Goal: Task Accomplishment & Management: Manage account settings

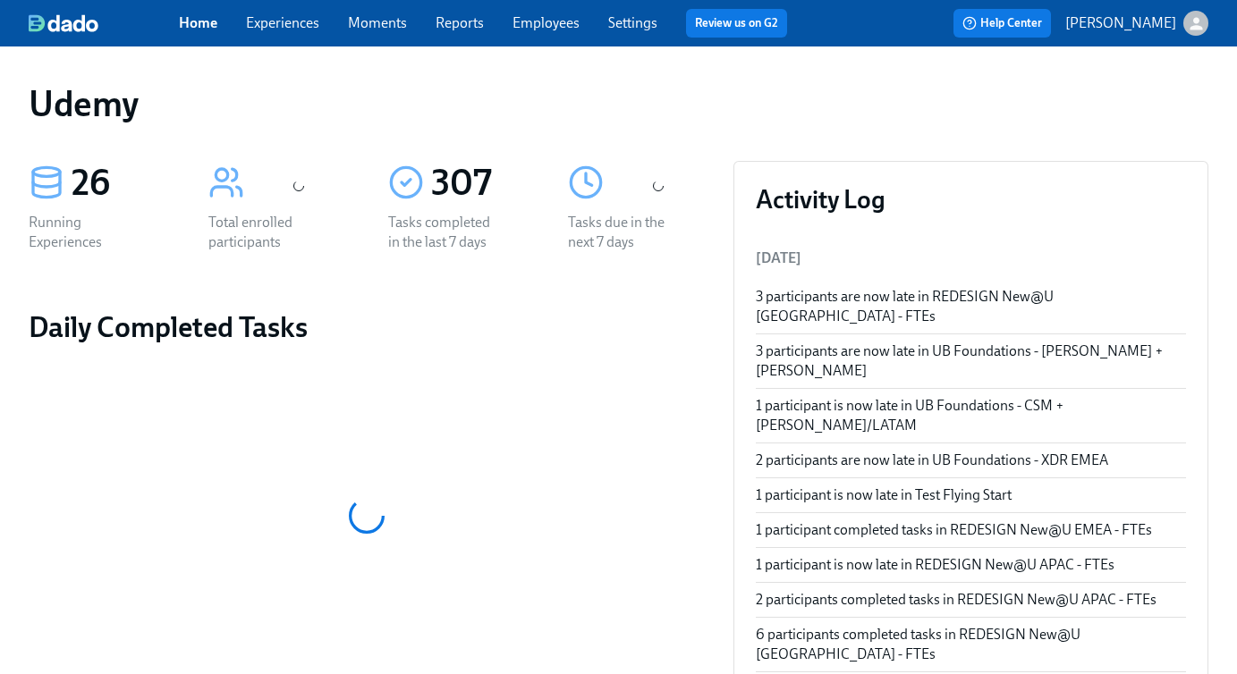
click at [267, 25] on link "Experiences" at bounding box center [282, 22] width 73 height 17
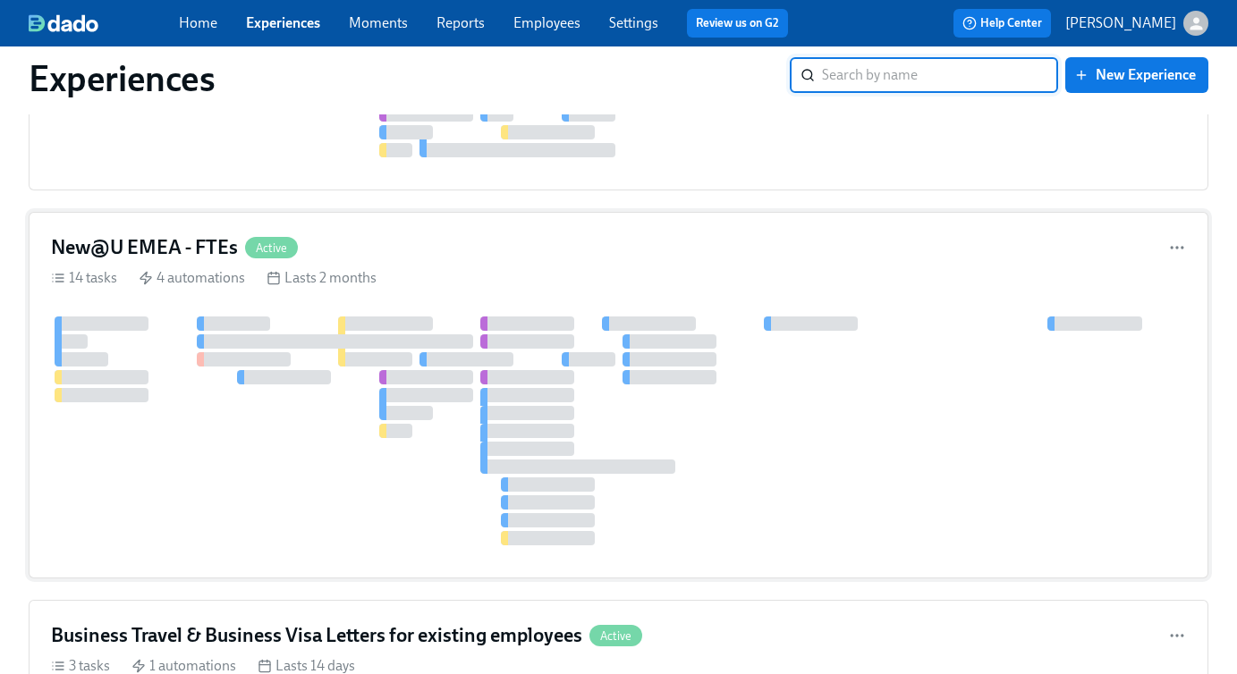
scroll to position [1726, 0]
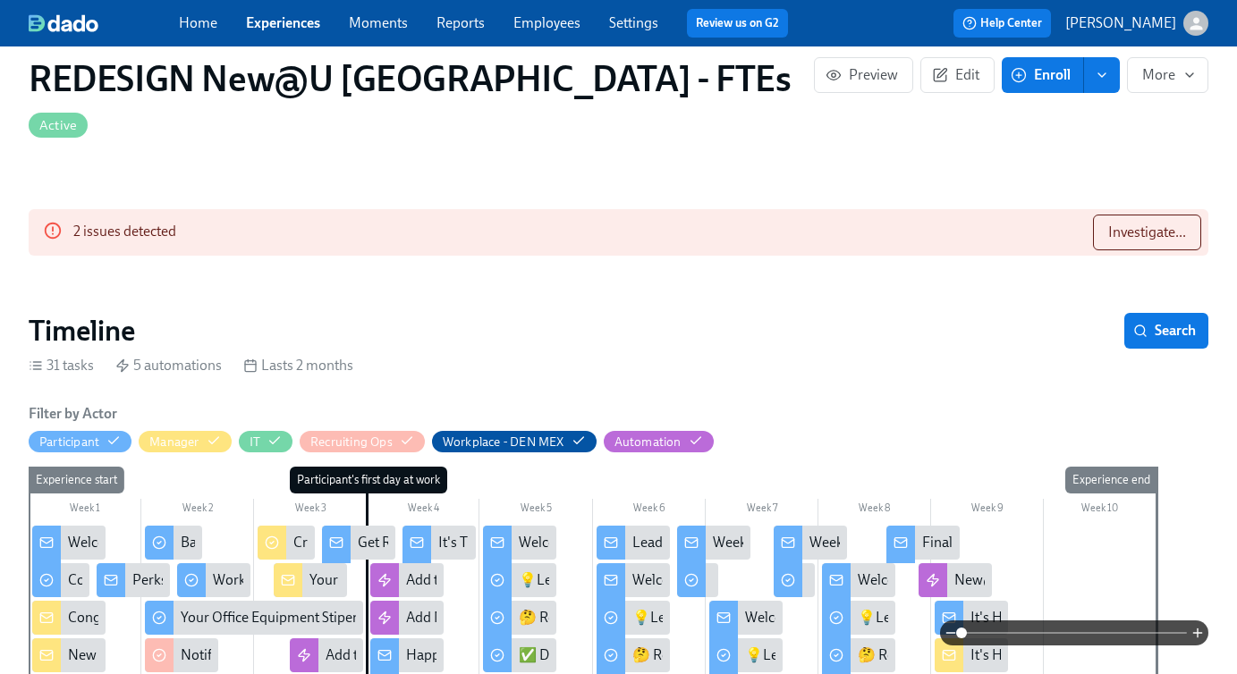
scroll to position [0, 14481]
click at [1130, 224] on span "Investigate..." at bounding box center [1147, 233] width 78 height 18
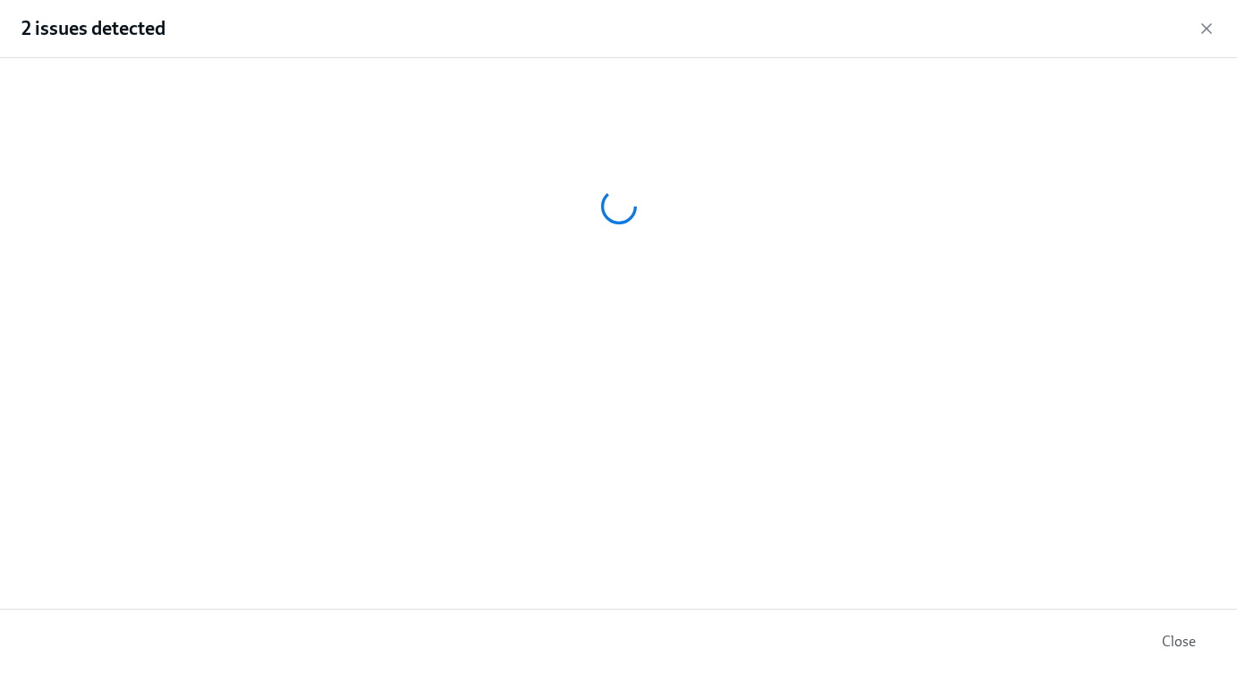
scroll to position [0, 16105]
click at [1170, 637] on span "Close" at bounding box center [1179, 642] width 34 height 18
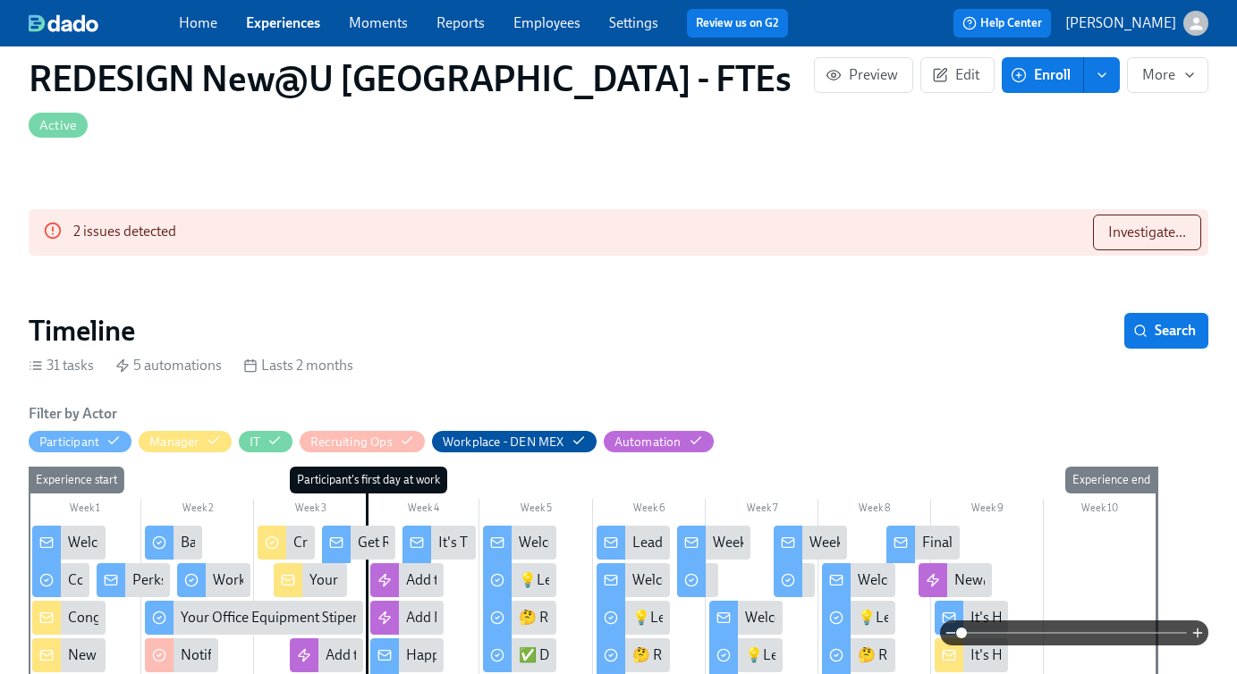
scroll to position [472, 0]
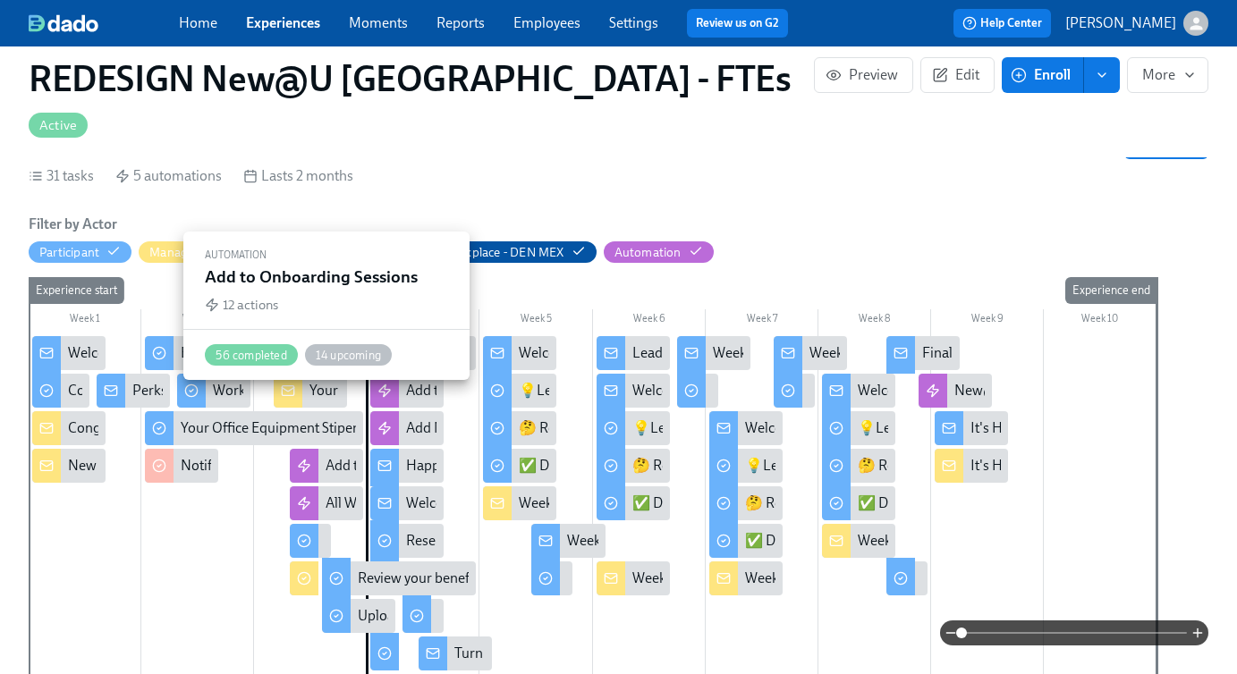
click at [331, 456] on div "Add to Onboarding Sessions" at bounding box center [413, 466] width 174 height 20
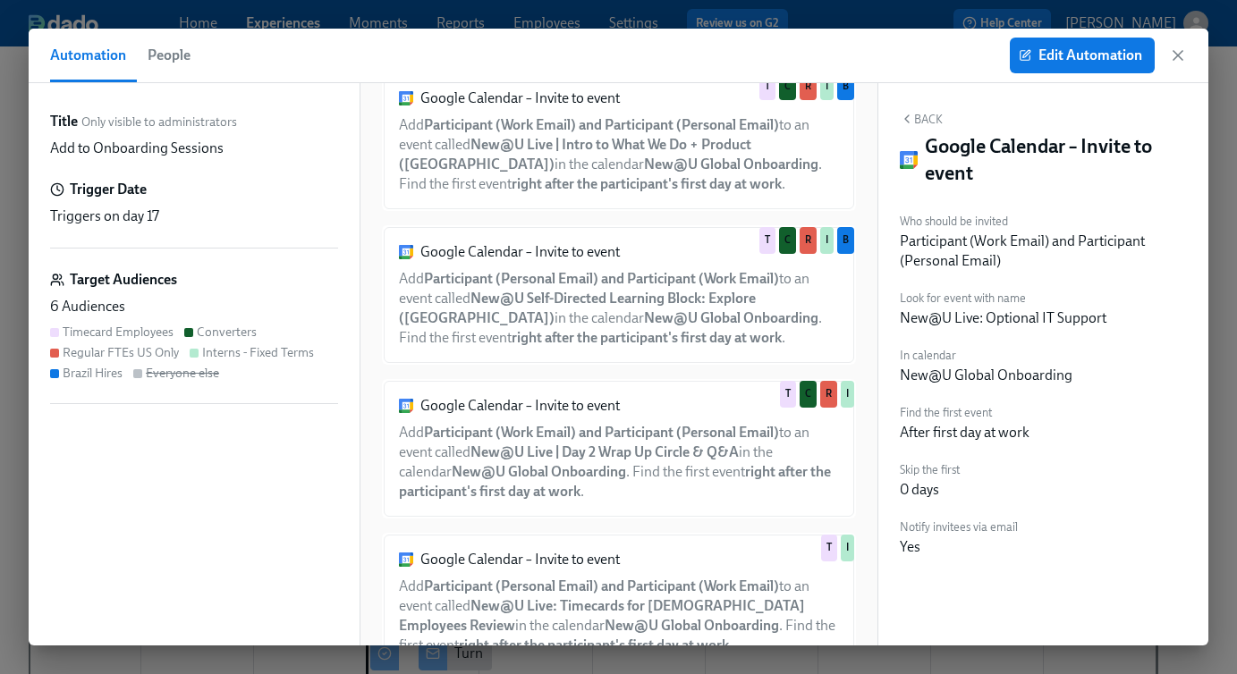
scroll to position [979, 0]
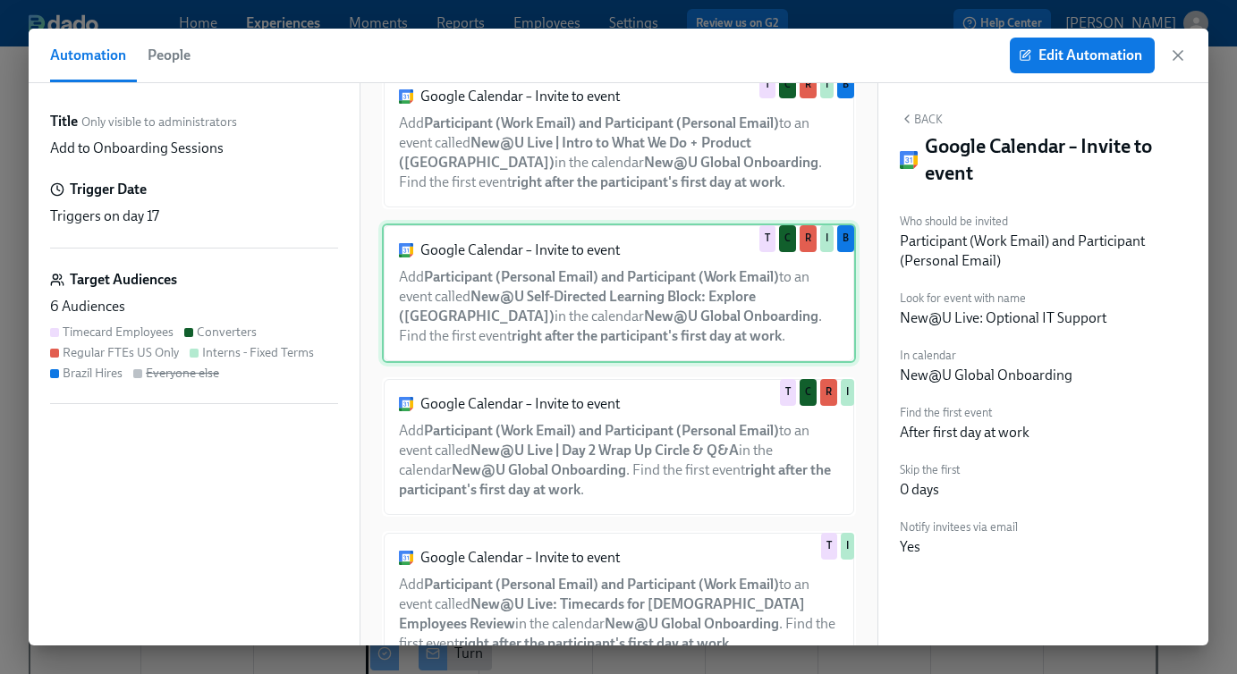
click at [665, 305] on div "Google Calendar – Invite to event Add Participant (Personal Email) and Particip…" at bounding box center [619, 294] width 474 height 140
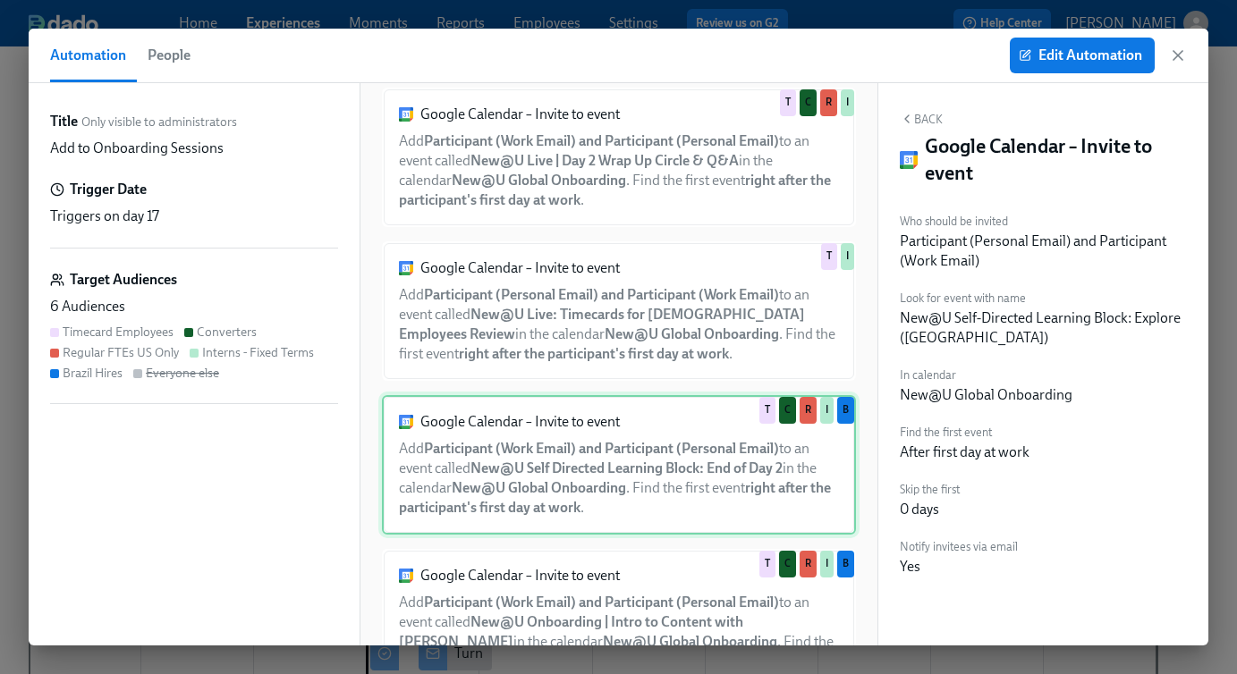
scroll to position [1301, 0]
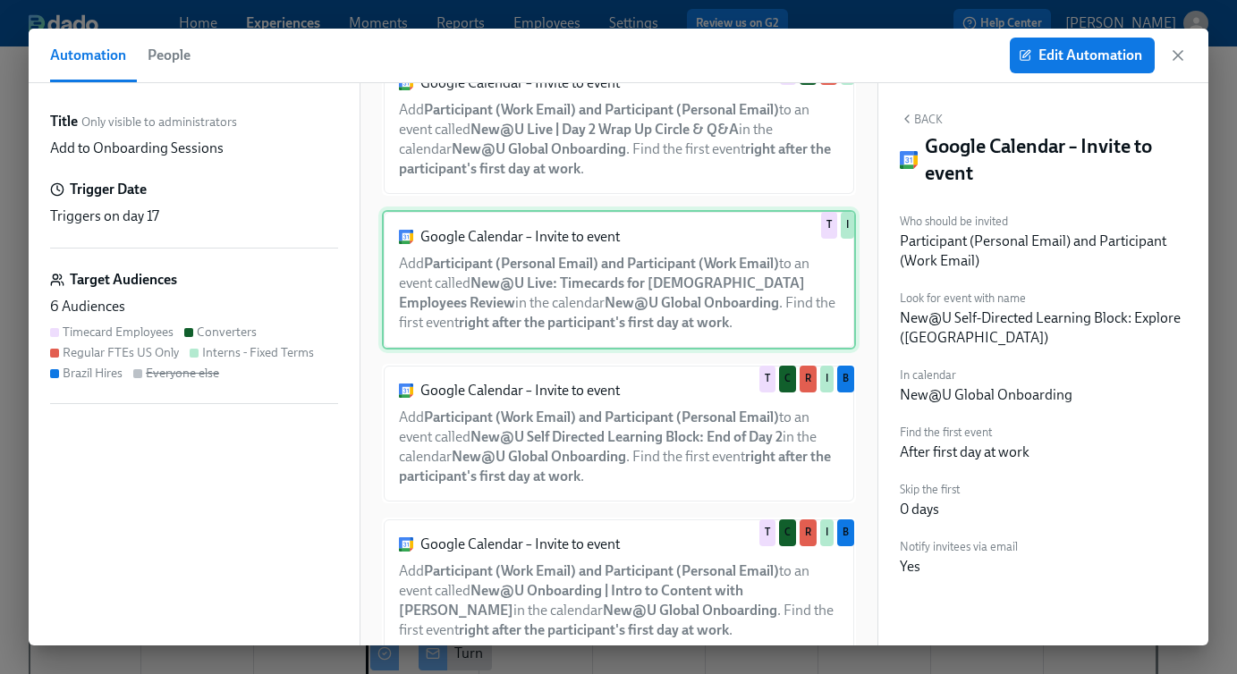
click at [633, 303] on div "Google Calendar – Invite to event Add Participant (Personal Email) and Particip…" at bounding box center [619, 280] width 474 height 140
click at [1081, 61] on span "Edit Automation" at bounding box center [1082, 56] width 120 height 18
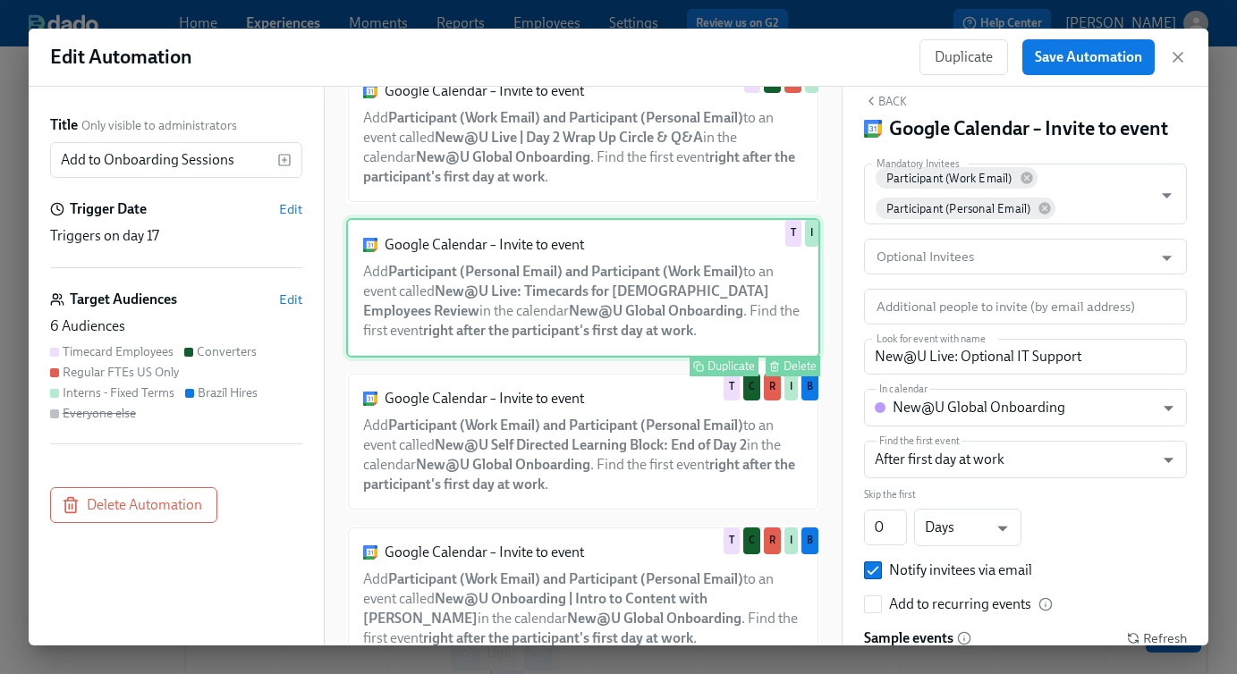
scroll to position [1359, 0]
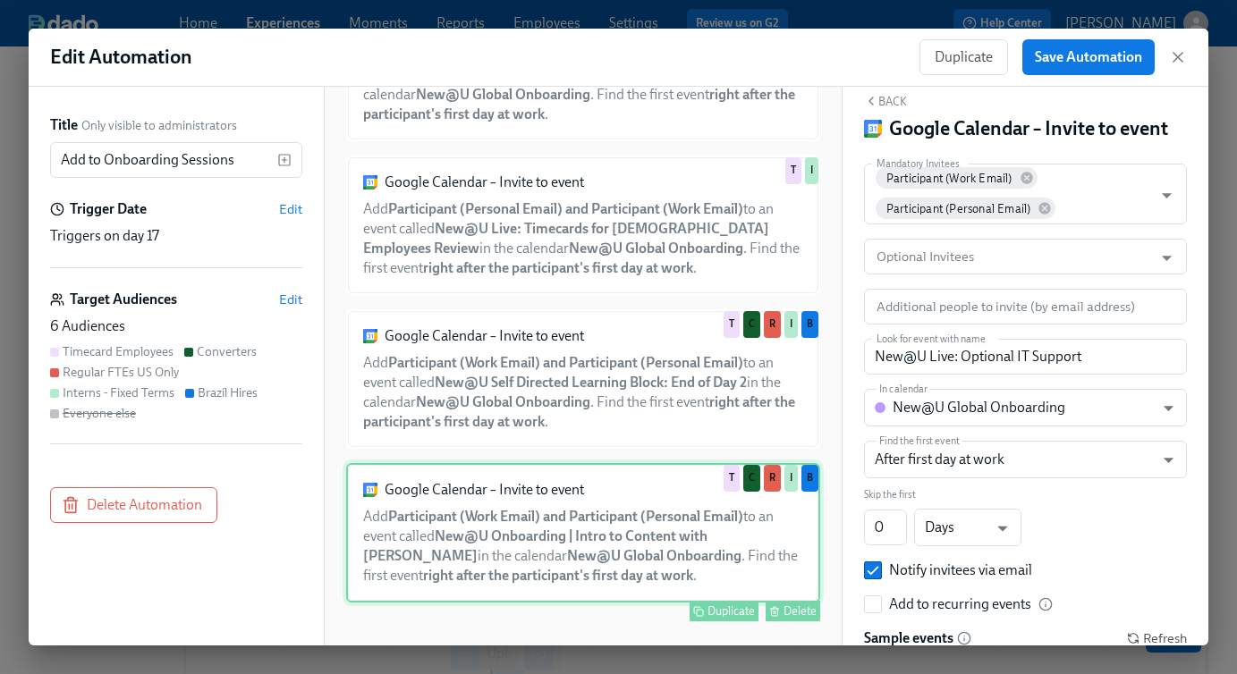
click at [620, 528] on div "Google Calendar – Invite to event Add Participant (Work Email) and Participant …" at bounding box center [583, 533] width 474 height 140
type input "New@U Onboarding | Intro to Content with [PERSON_NAME]"
click at [1180, 58] on icon "button" at bounding box center [1178, 57] width 18 height 18
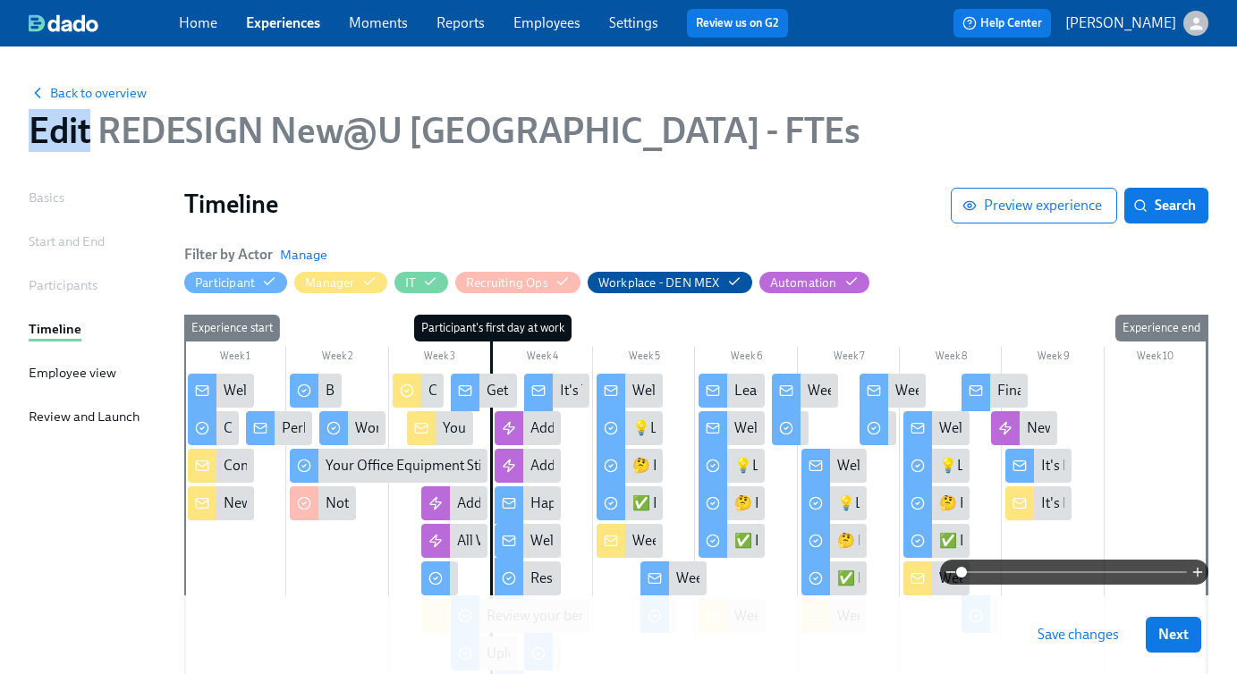
click at [1180, 58] on div "Back to overview Edit REDESIGN New@U Americas - FTEs Basics Start and End Parti…" at bounding box center [618, 539] width 1237 height 984
click at [98, 89] on span "Back to overview" at bounding box center [88, 93] width 118 height 18
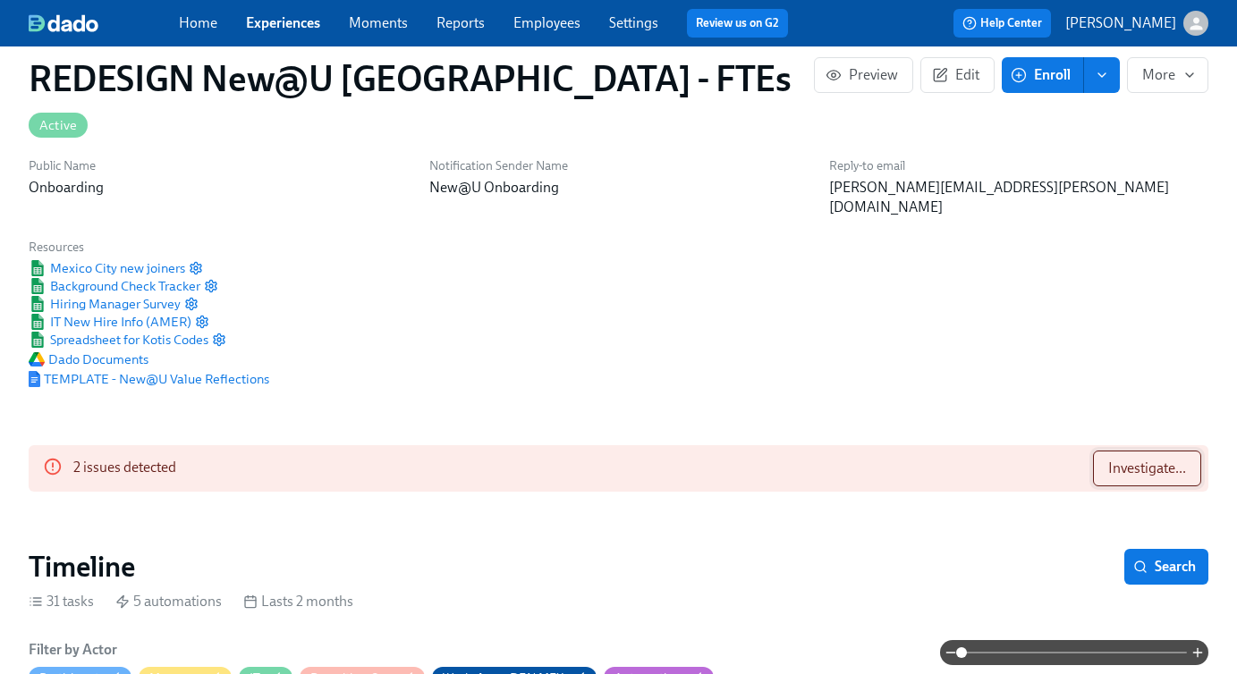
scroll to position [0, 16105]
click at [1143, 460] on span "Investigate..." at bounding box center [1147, 469] width 78 height 18
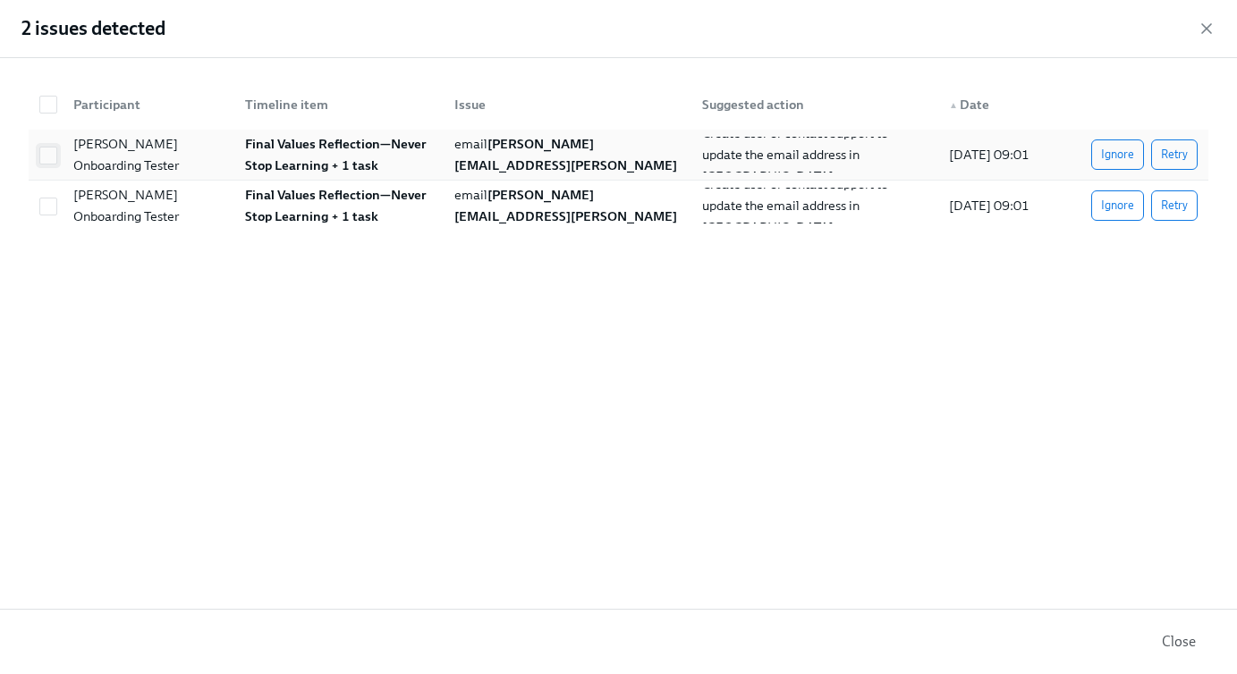
click at [47, 159] on input "checkbox" at bounding box center [48, 156] width 16 height 16
checkbox input "true"
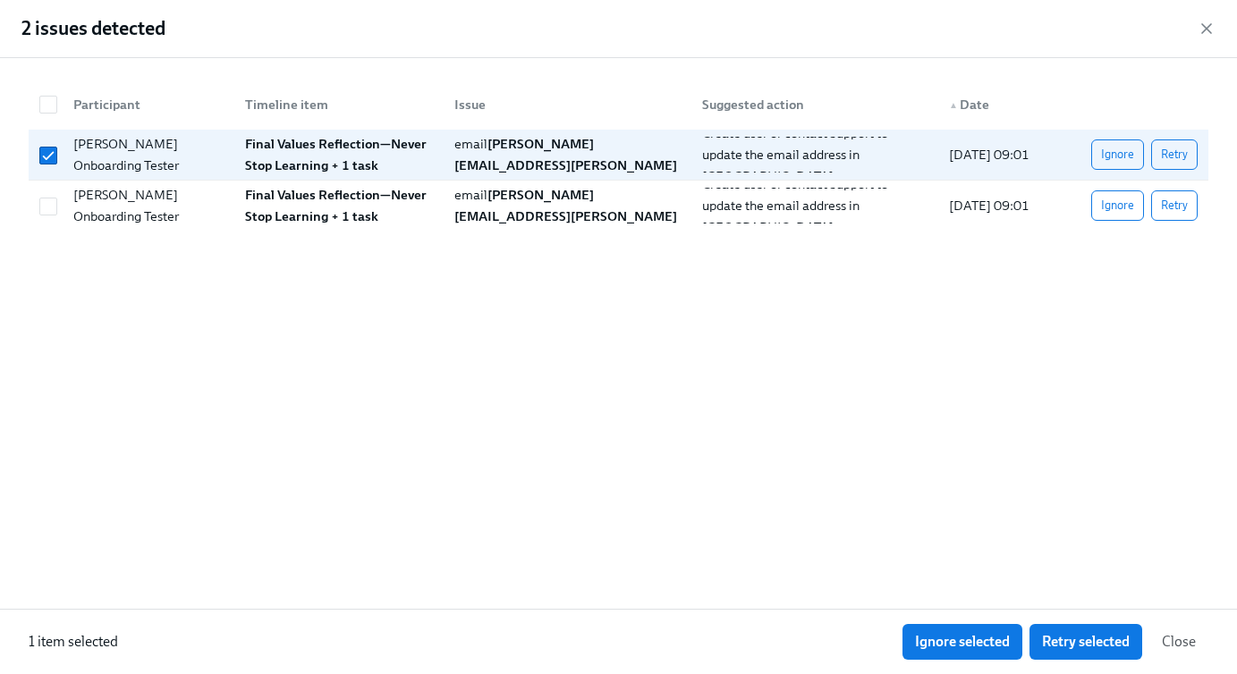
drag, startPoint x: 47, startPoint y: 197, endPoint x: 440, endPoint y: 385, distance: 436.1
click at [48, 198] on span at bounding box center [48, 207] width 18 height 18
checkbox input "true"
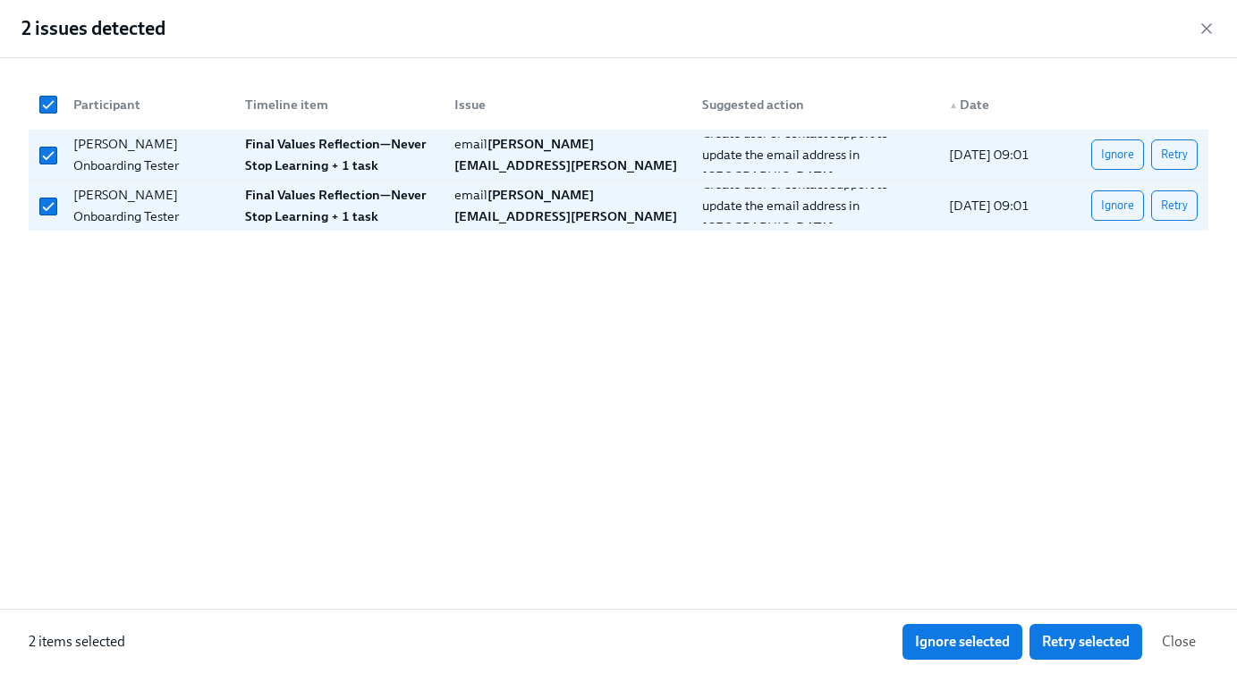
click at [984, 641] on span "Ignore selected" at bounding box center [962, 642] width 95 height 18
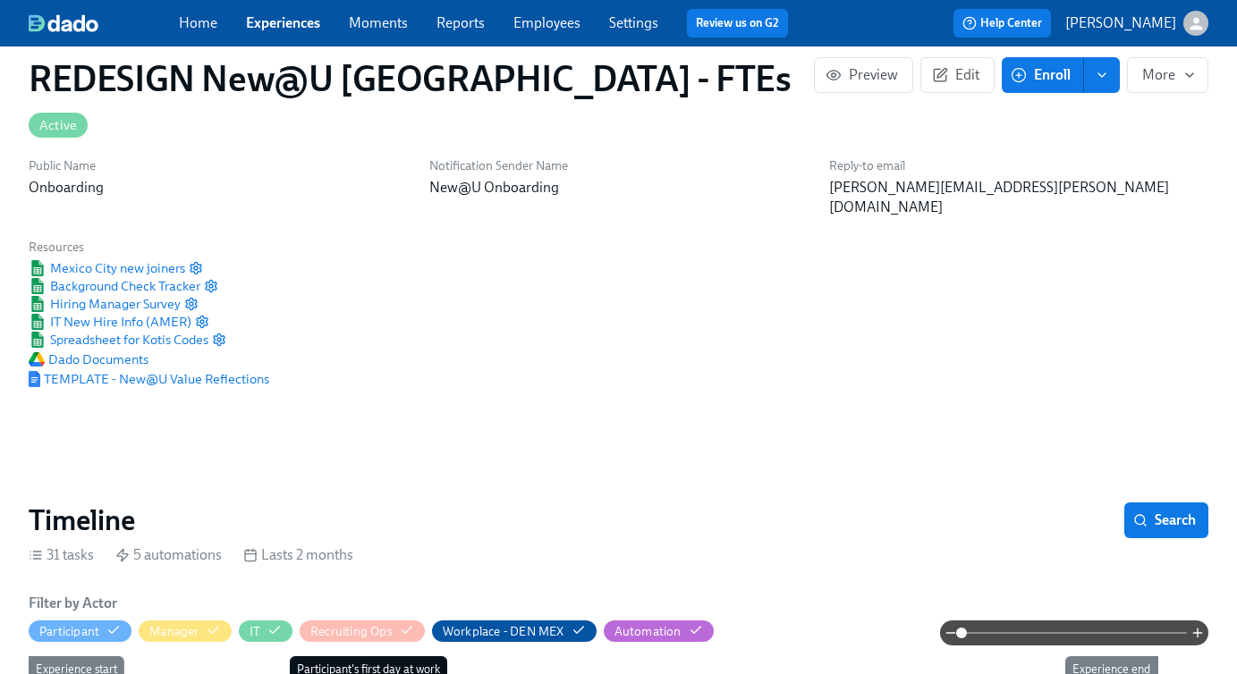
scroll to position [0, 28768]
click at [283, 27] on link "Experiences" at bounding box center [283, 22] width 74 height 17
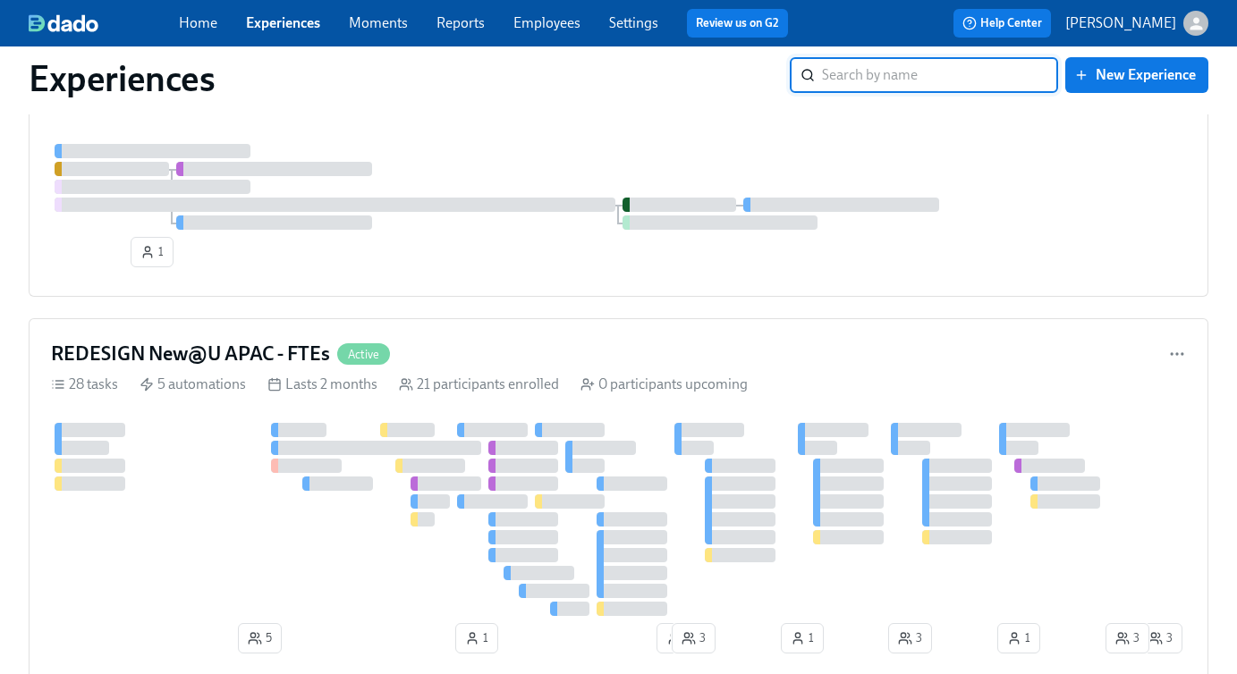
scroll to position [1488, 0]
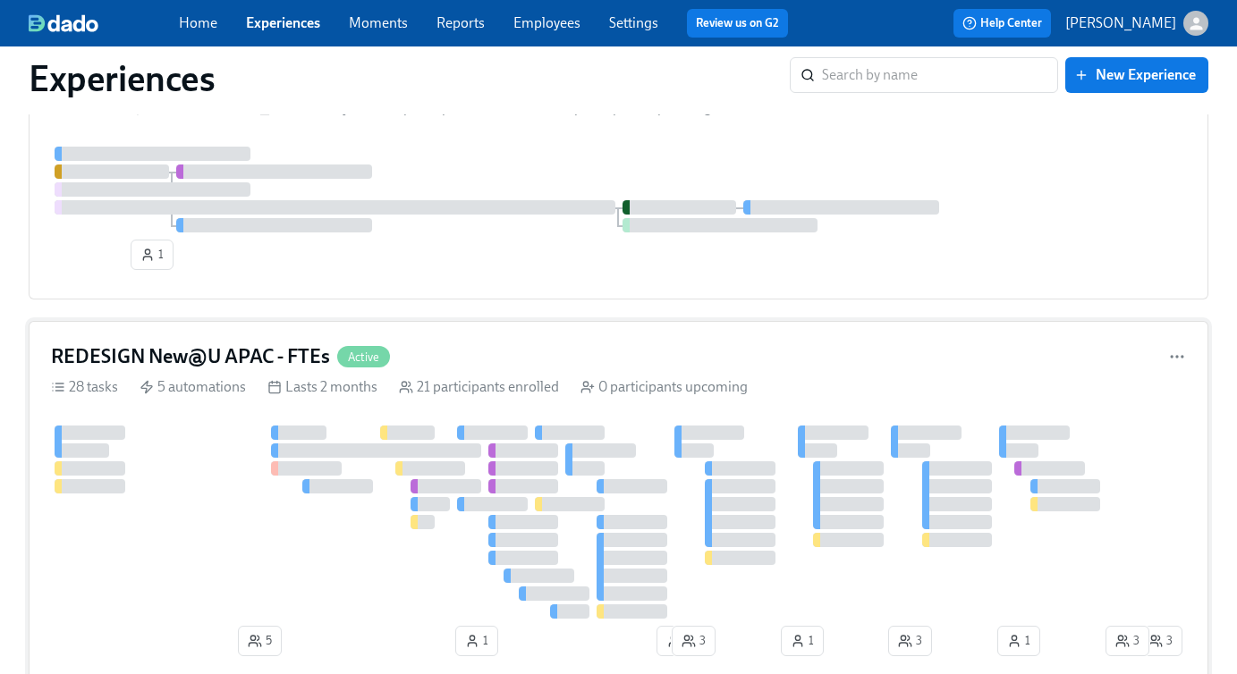
click at [487, 353] on div "REDESIGN New@U APAC - FTEs Active" at bounding box center [618, 356] width 1135 height 27
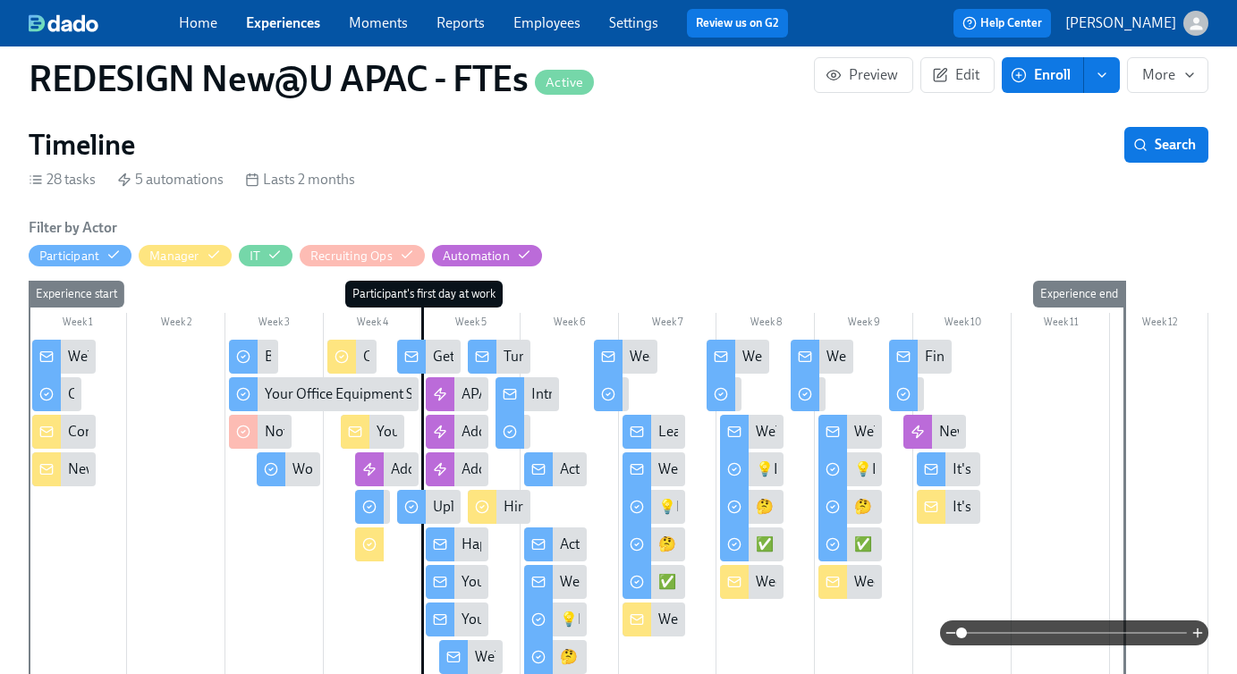
scroll to position [475, 0]
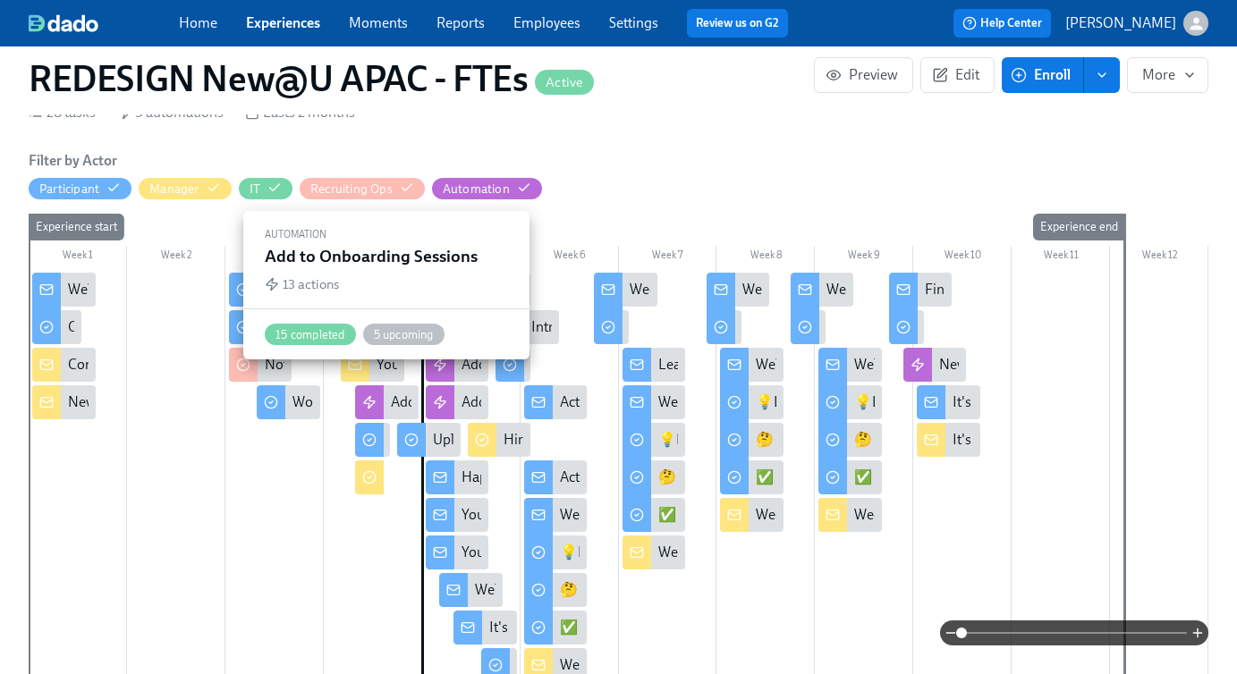
click at [390, 386] on div "Add to Onboarding Sessions" at bounding box center [387, 403] width 64 height 34
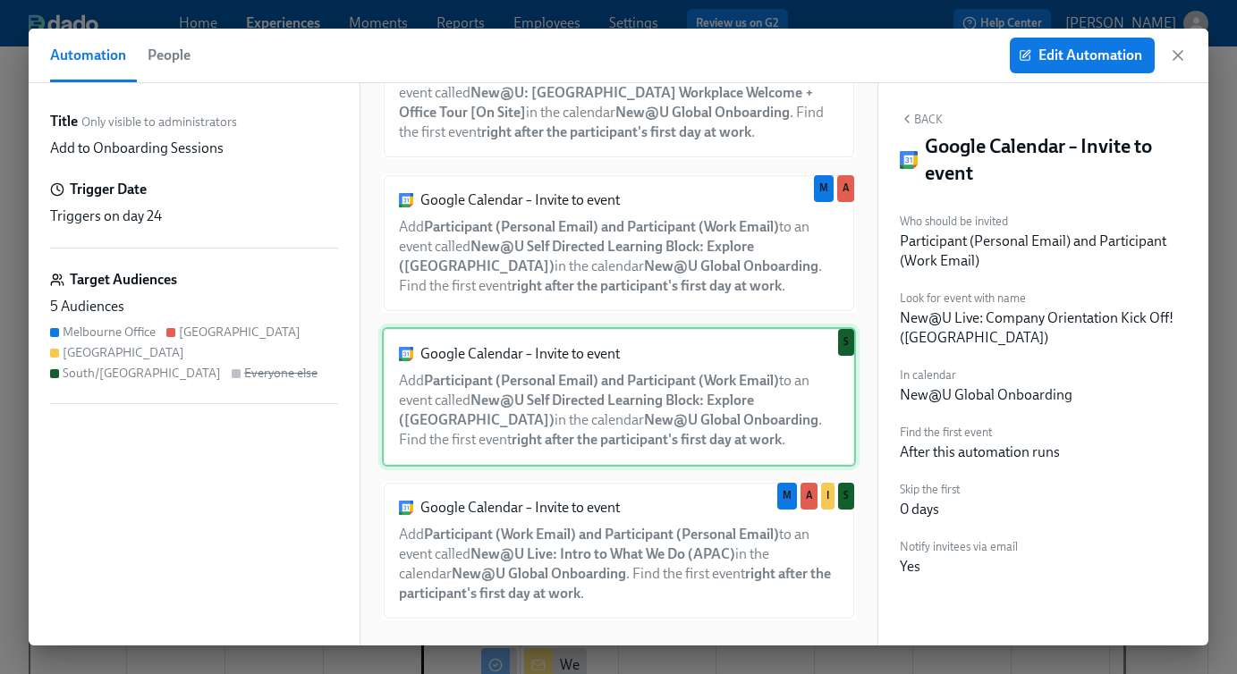
scroll to position [1509, 0]
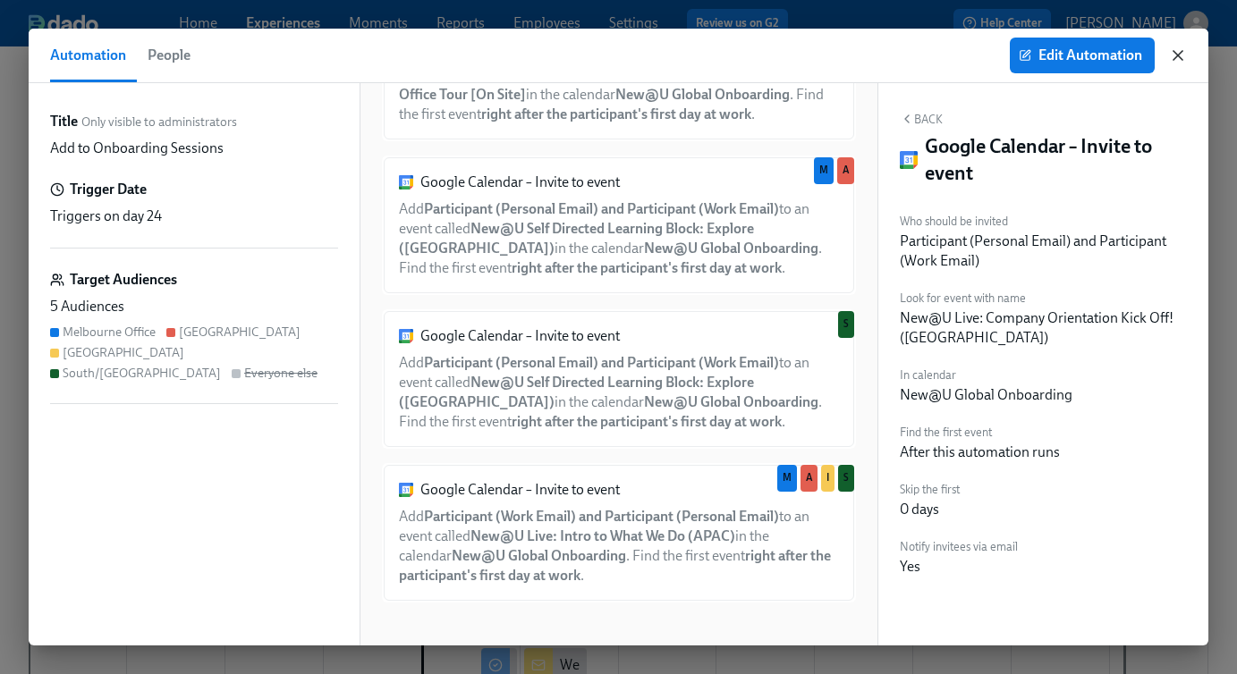
click at [1179, 52] on icon "button" at bounding box center [1178, 56] width 18 height 18
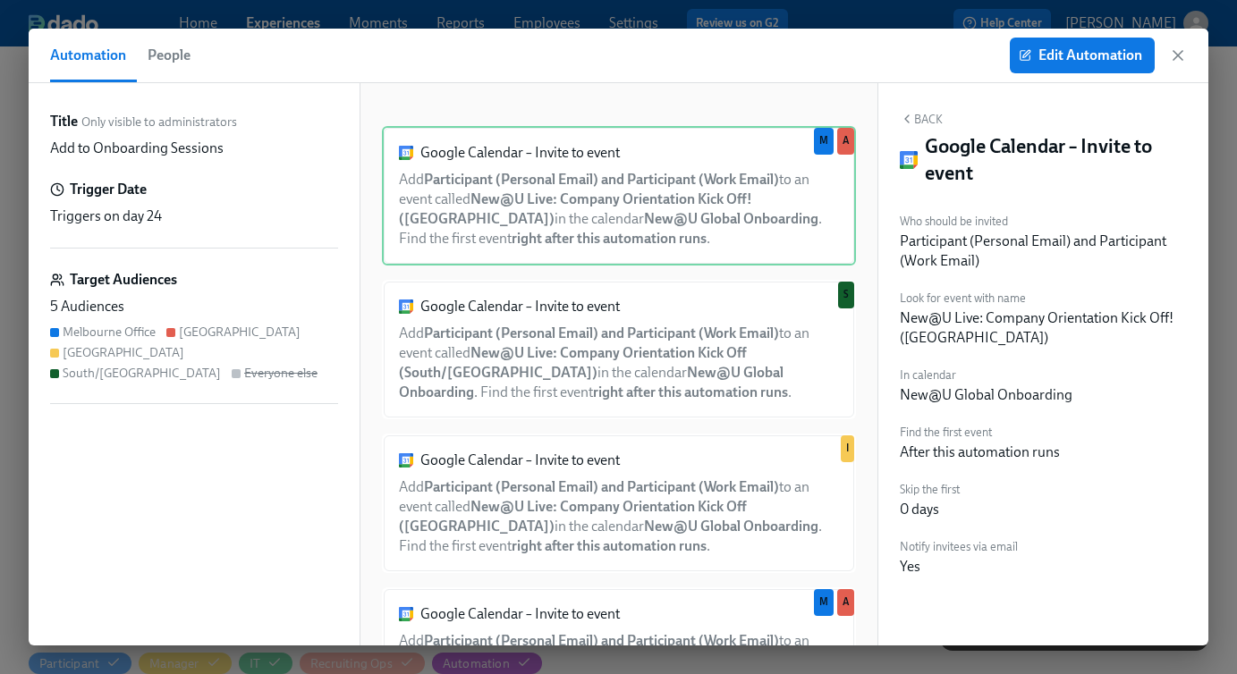
scroll to position [475, 0]
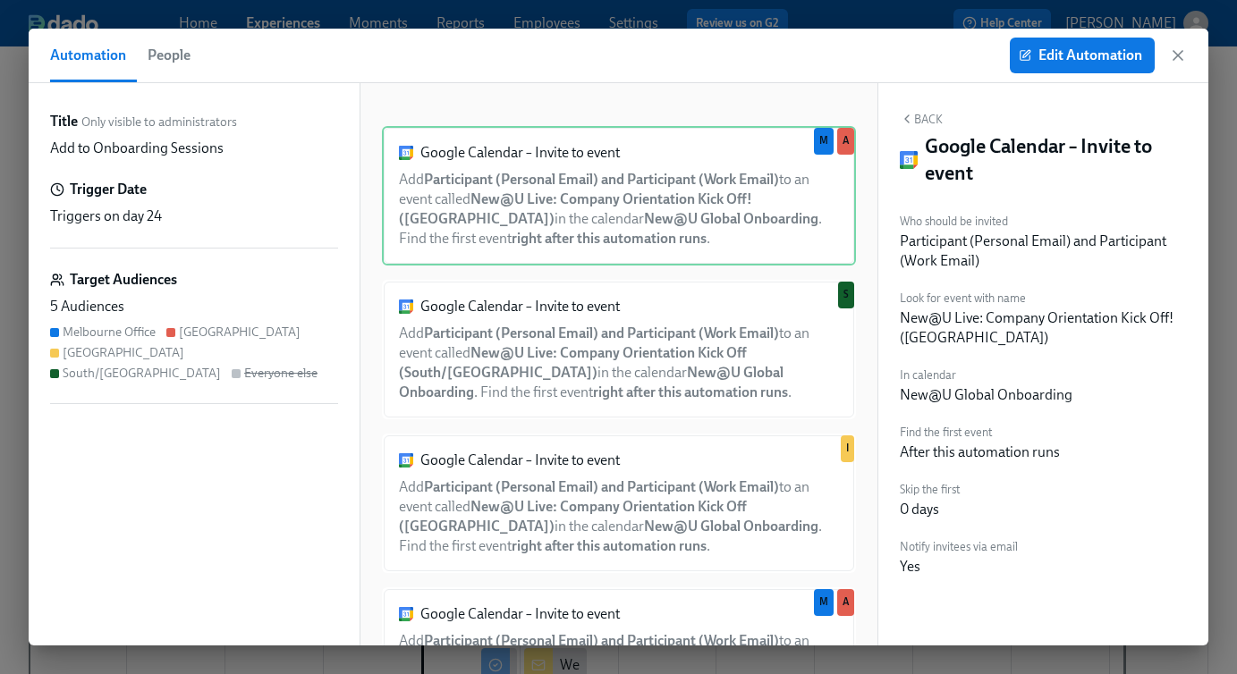
click at [1188, 55] on div "Automation People Edit Automation" at bounding box center [619, 56] width 1180 height 55
drag, startPoint x: 1180, startPoint y: 55, endPoint x: 486, endPoint y: 334, distance: 747.8
click at [1180, 55] on icon "button" at bounding box center [1178, 56] width 18 height 18
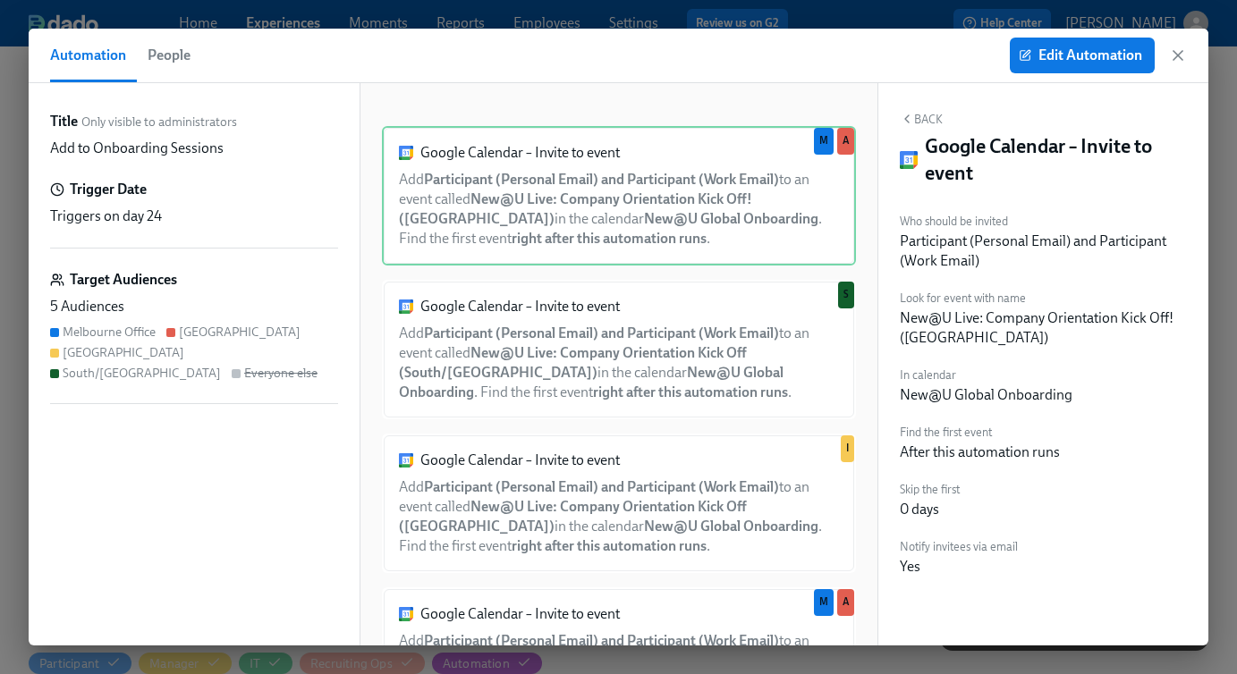
scroll to position [475, 0]
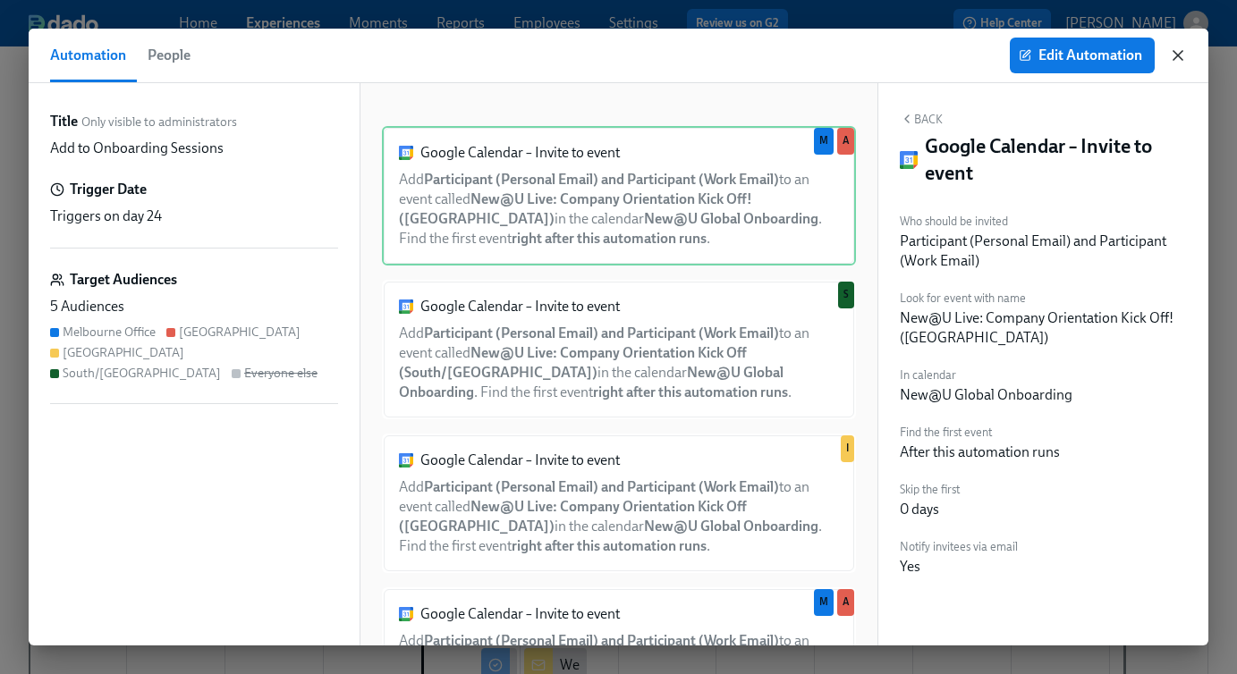
click at [1178, 57] on icon "button" at bounding box center [1178, 56] width 18 height 18
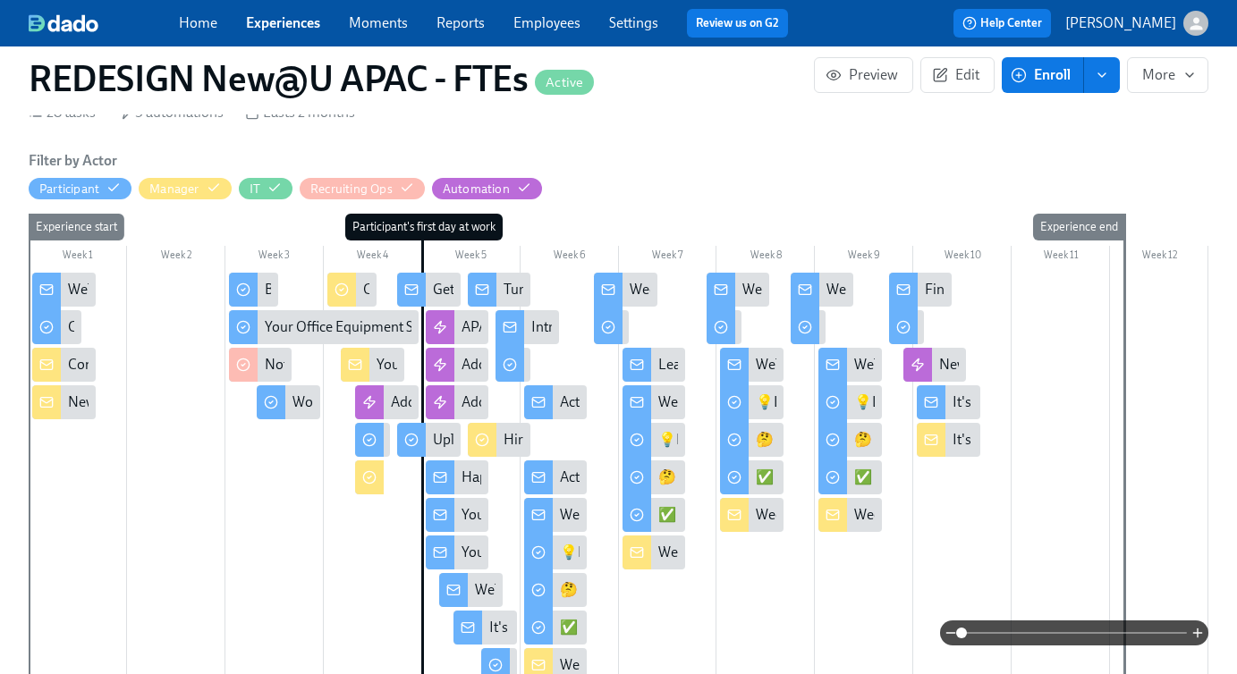
click at [284, 19] on link "Experiences" at bounding box center [283, 22] width 74 height 17
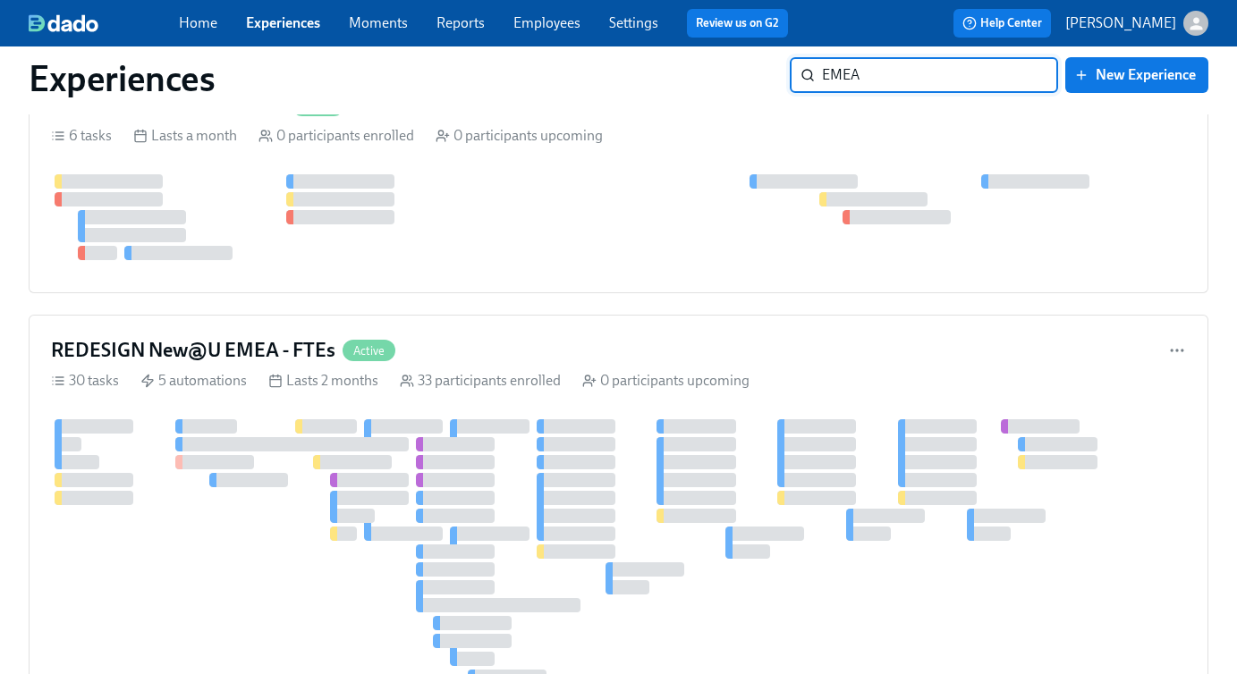
scroll to position [1008, 0]
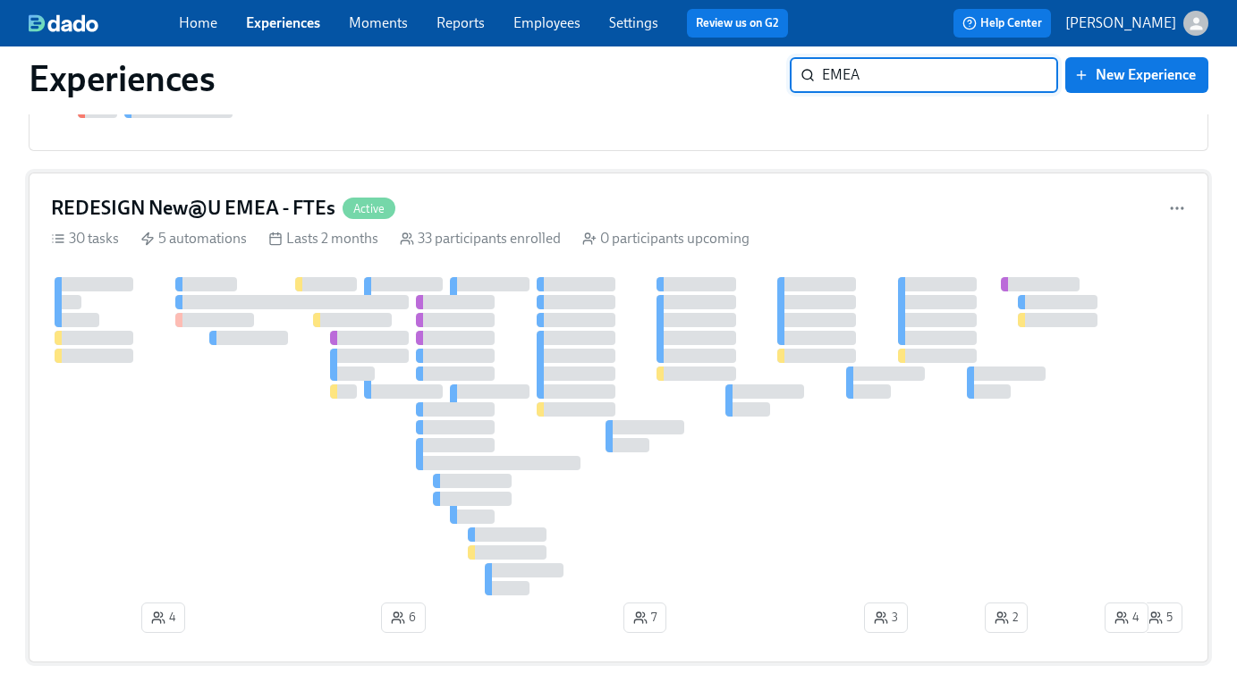
type input "EMEA"
click at [659, 213] on div "REDESIGN New@U EMEA - FTEs Active" at bounding box center [618, 208] width 1135 height 27
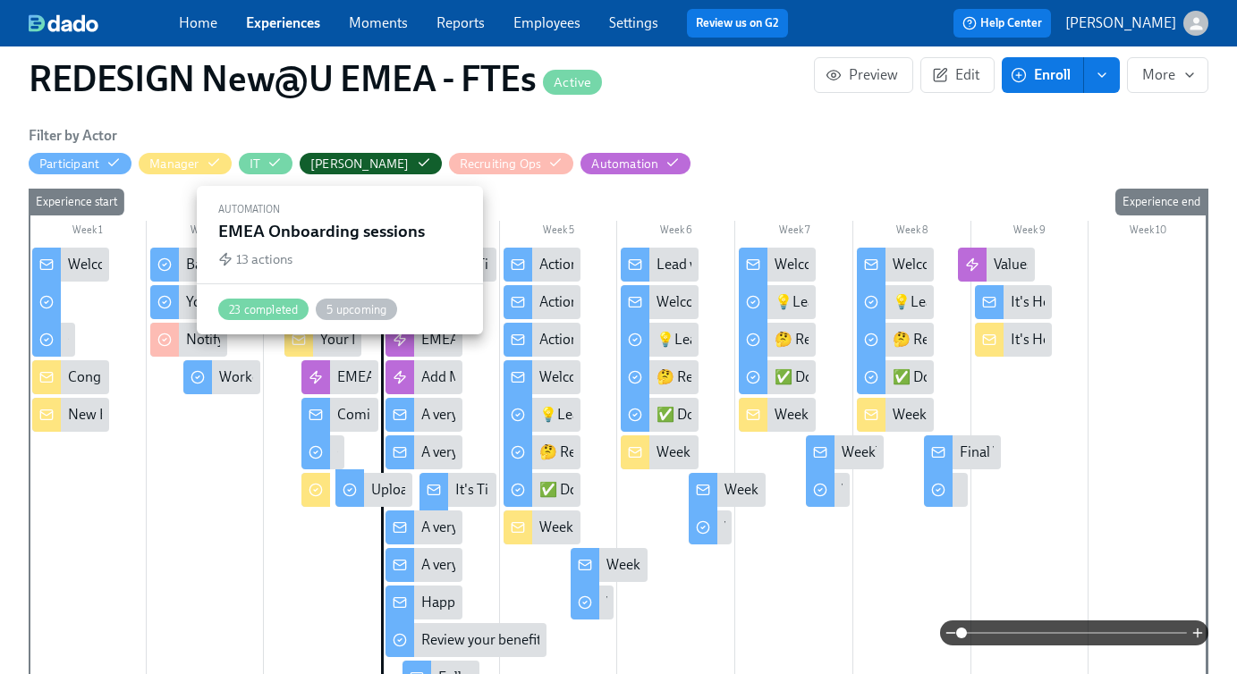
click at [370, 368] on div "EMEA Onboarding sessions" at bounding box center [422, 378] width 170 height 20
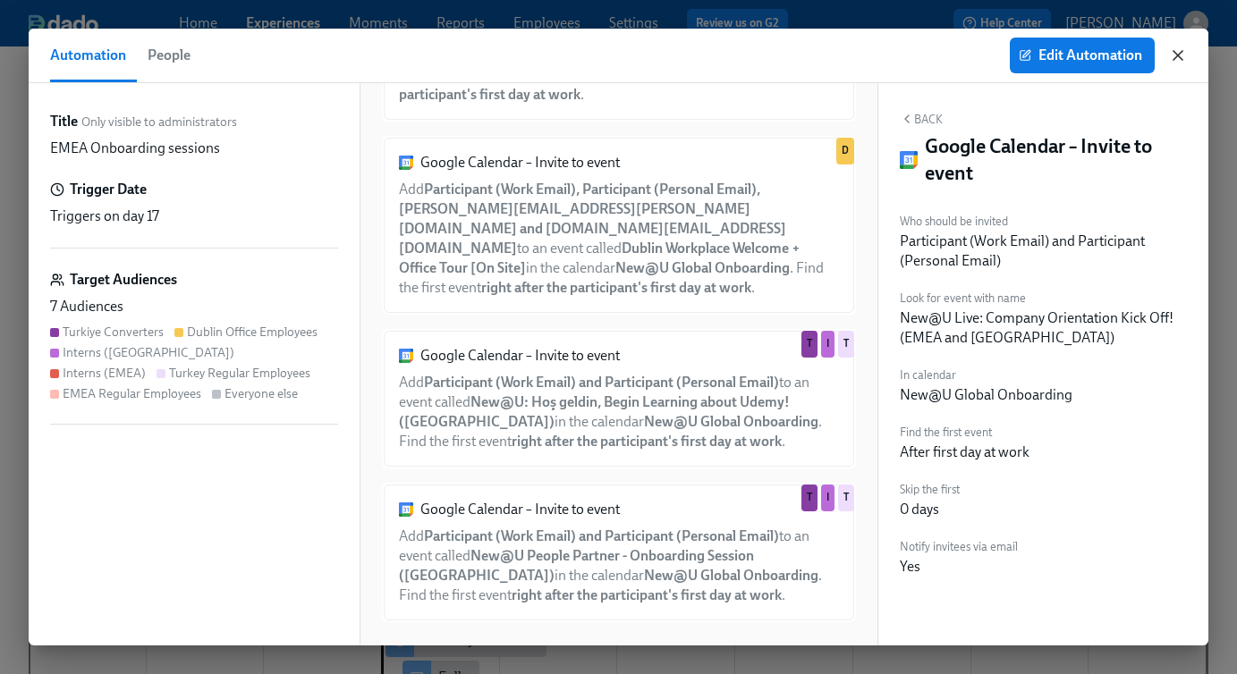
click at [1179, 57] on icon "button" at bounding box center [1178, 56] width 18 height 18
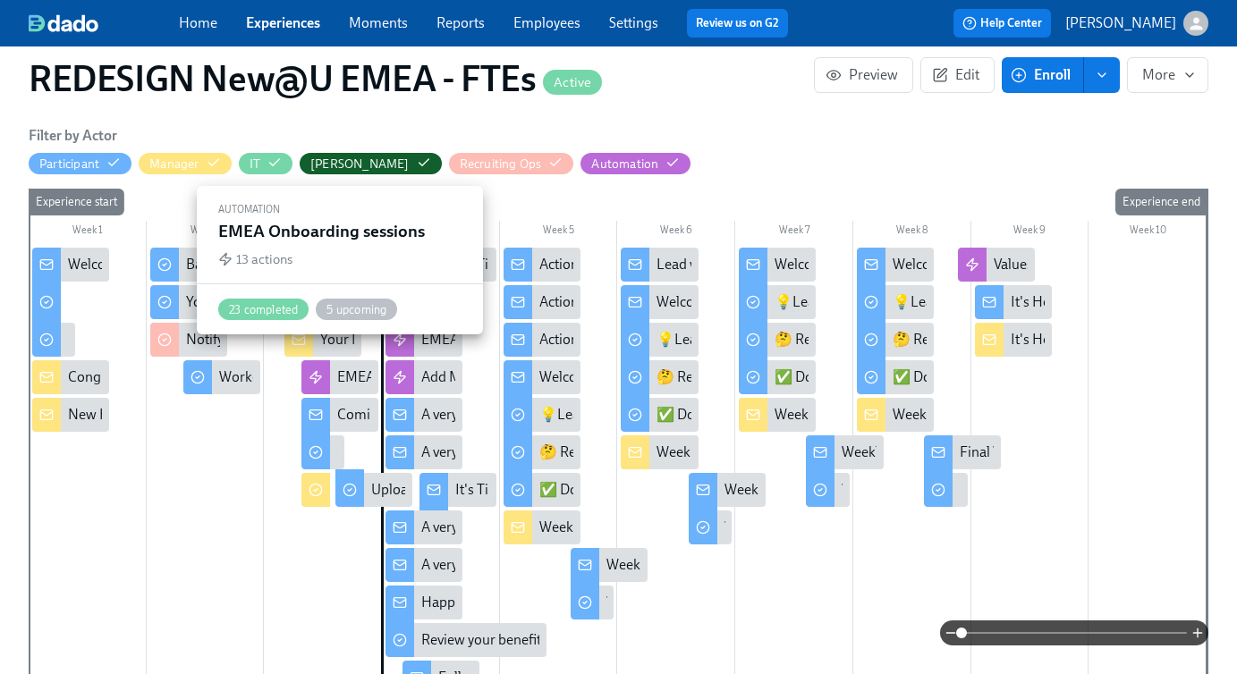
click at [338, 368] on div "EMEA Onboarding sessions" at bounding box center [422, 378] width 170 height 20
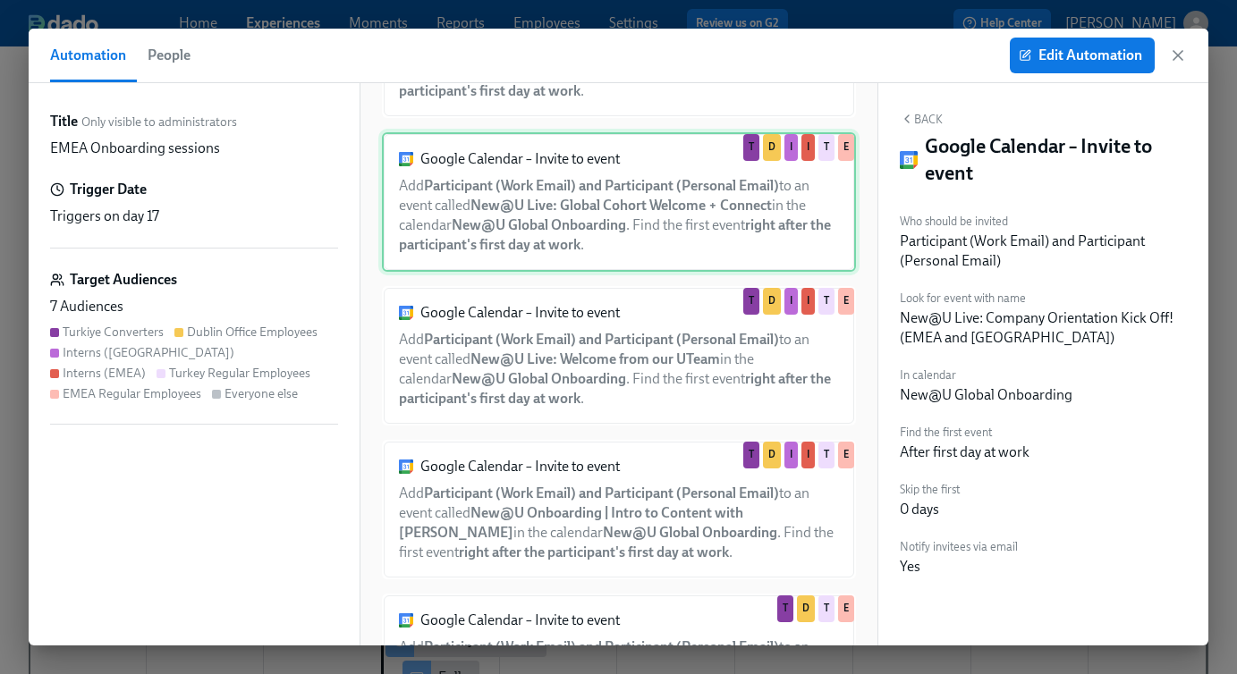
scroll to position [459, 0]
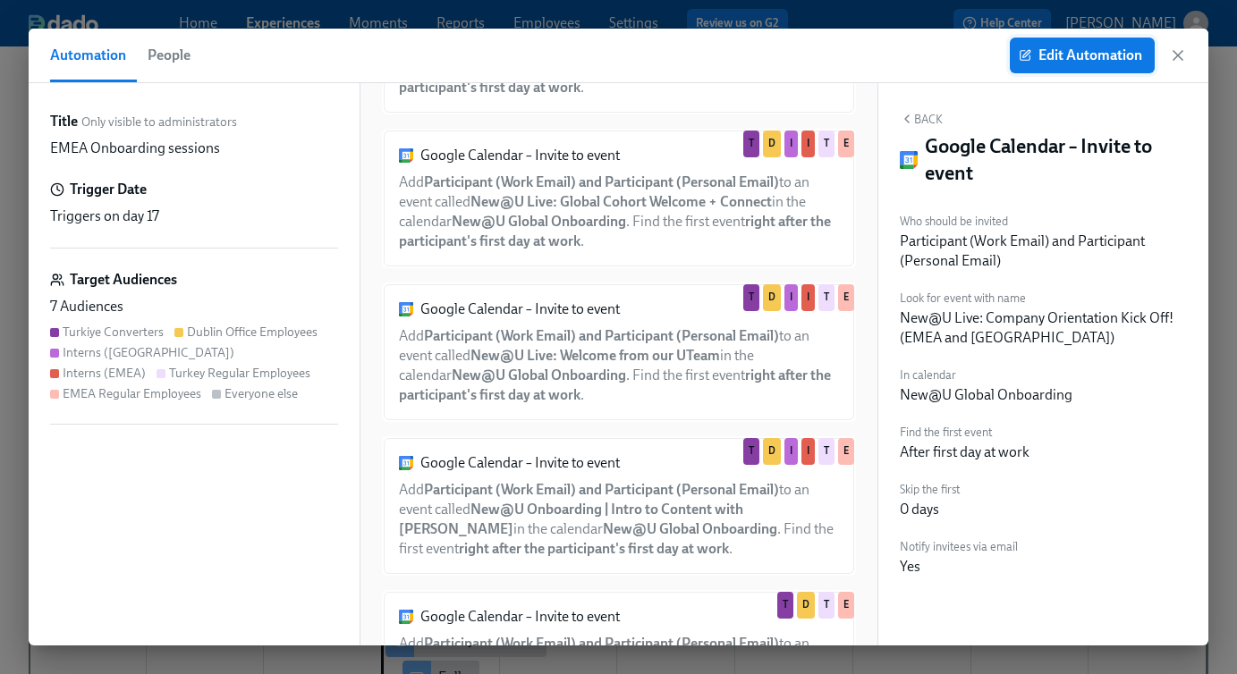
click at [1070, 61] on span "Edit Automation" at bounding box center [1082, 56] width 120 height 18
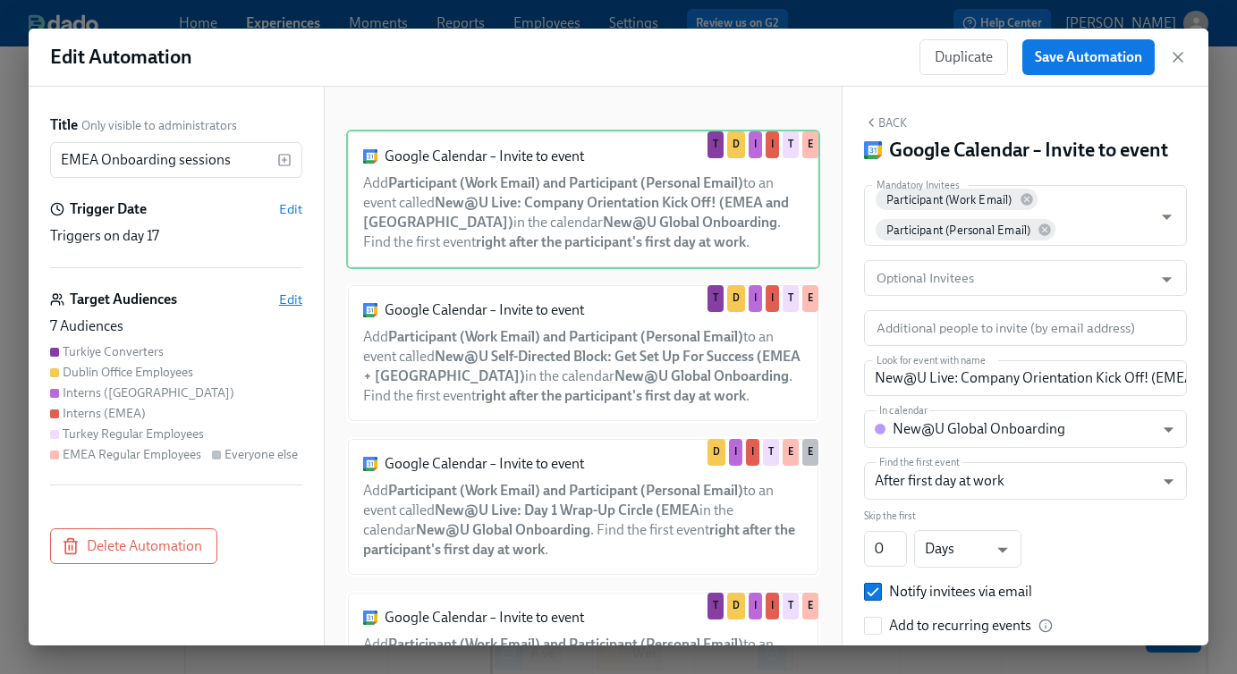
click at [294, 307] on span "Edit" at bounding box center [290, 300] width 23 height 18
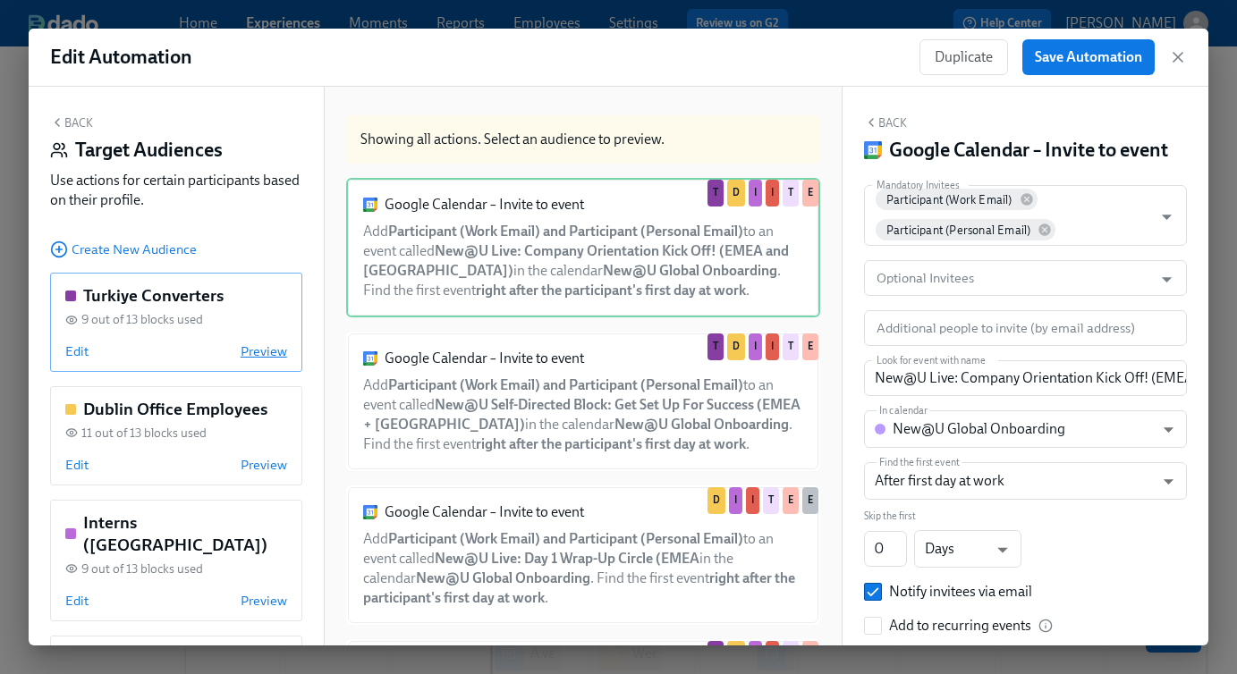
click at [276, 352] on span "Preview" at bounding box center [264, 352] width 47 height 18
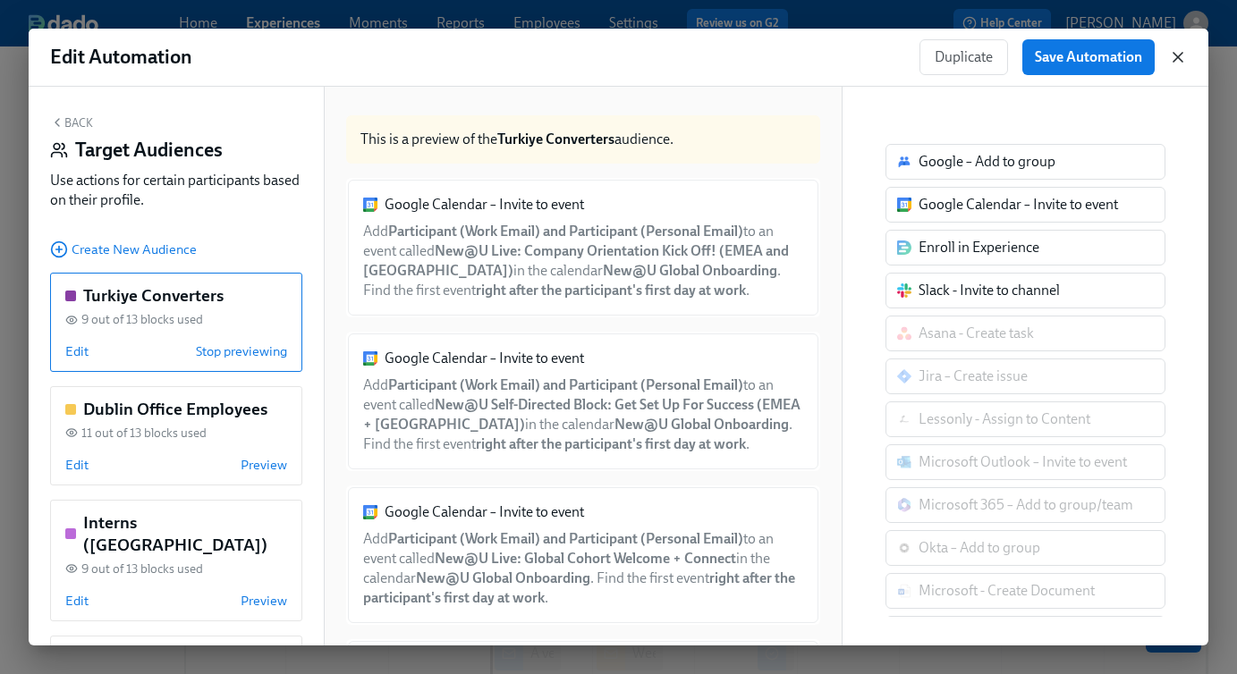
click at [1175, 60] on icon "button" at bounding box center [1178, 57] width 18 height 18
